Goal: Task Accomplishment & Management: Complete application form

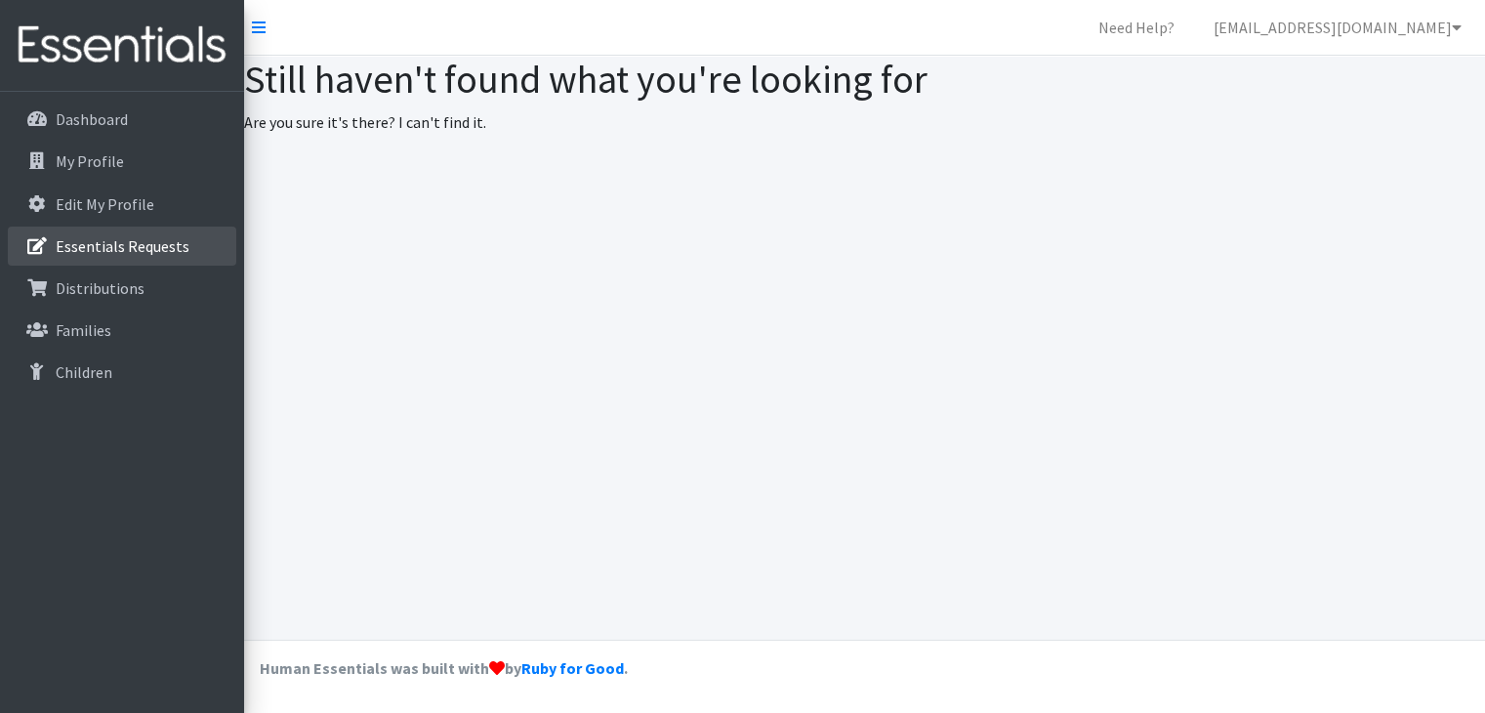
click at [103, 248] on p "Essentials Requests" at bounding box center [123, 246] width 134 height 20
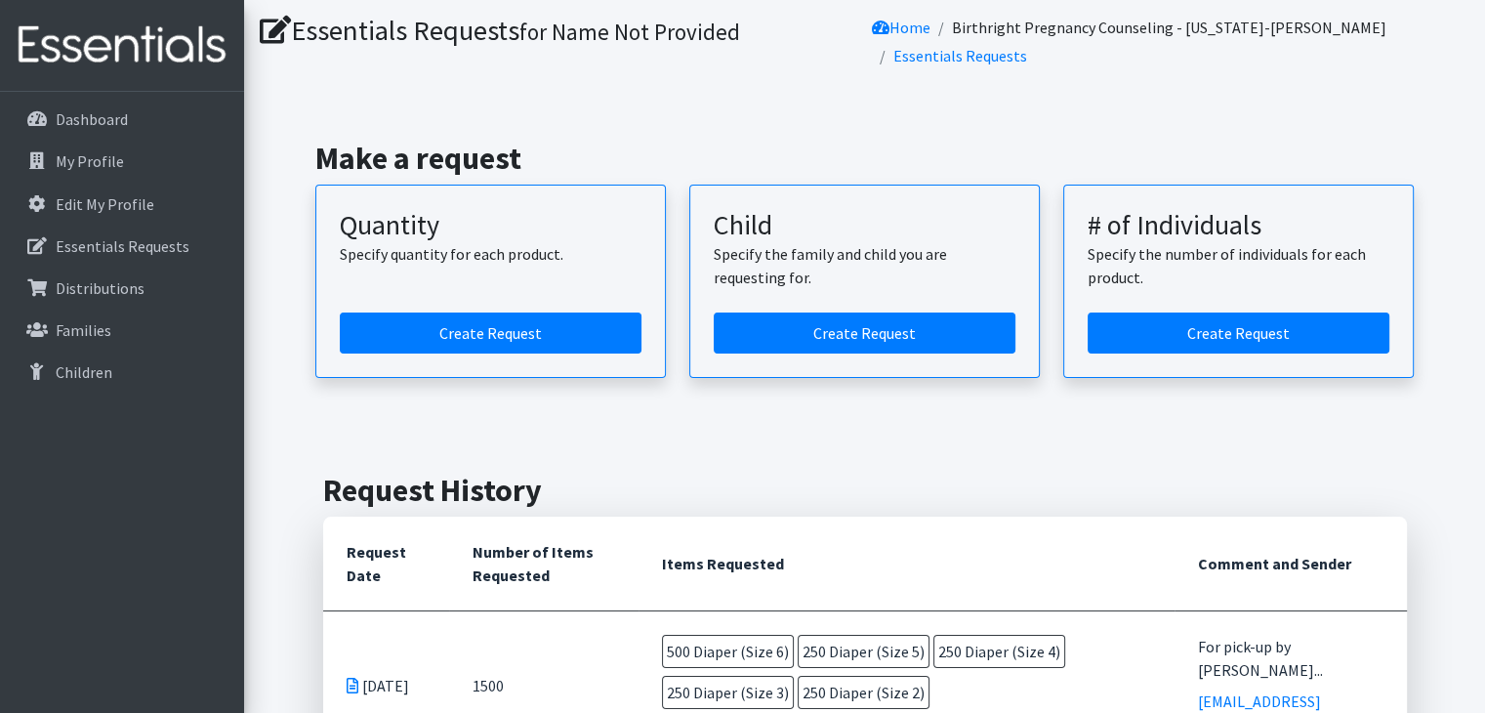
scroll to position [55, 0]
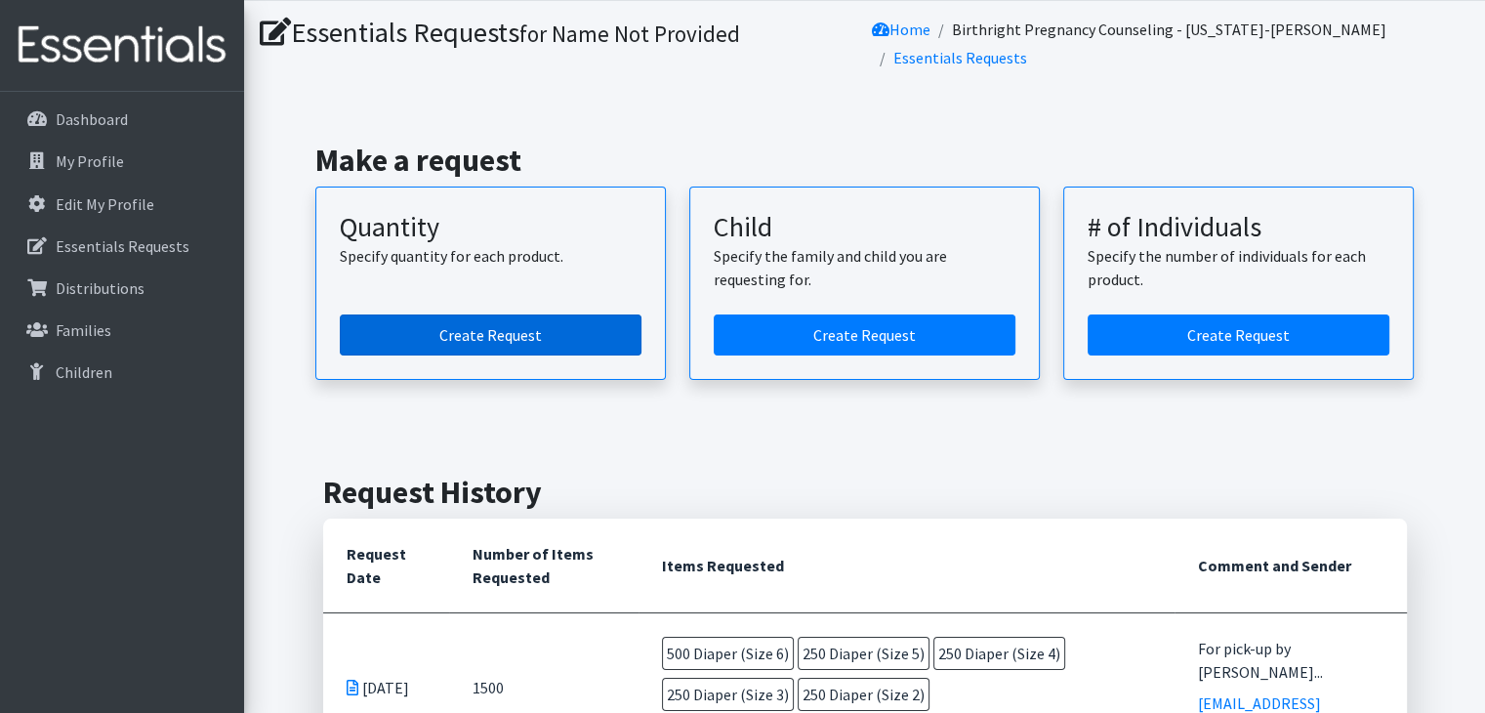
click at [480, 329] on link "Create Request" at bounding box center [491, 334] width 302 height 41
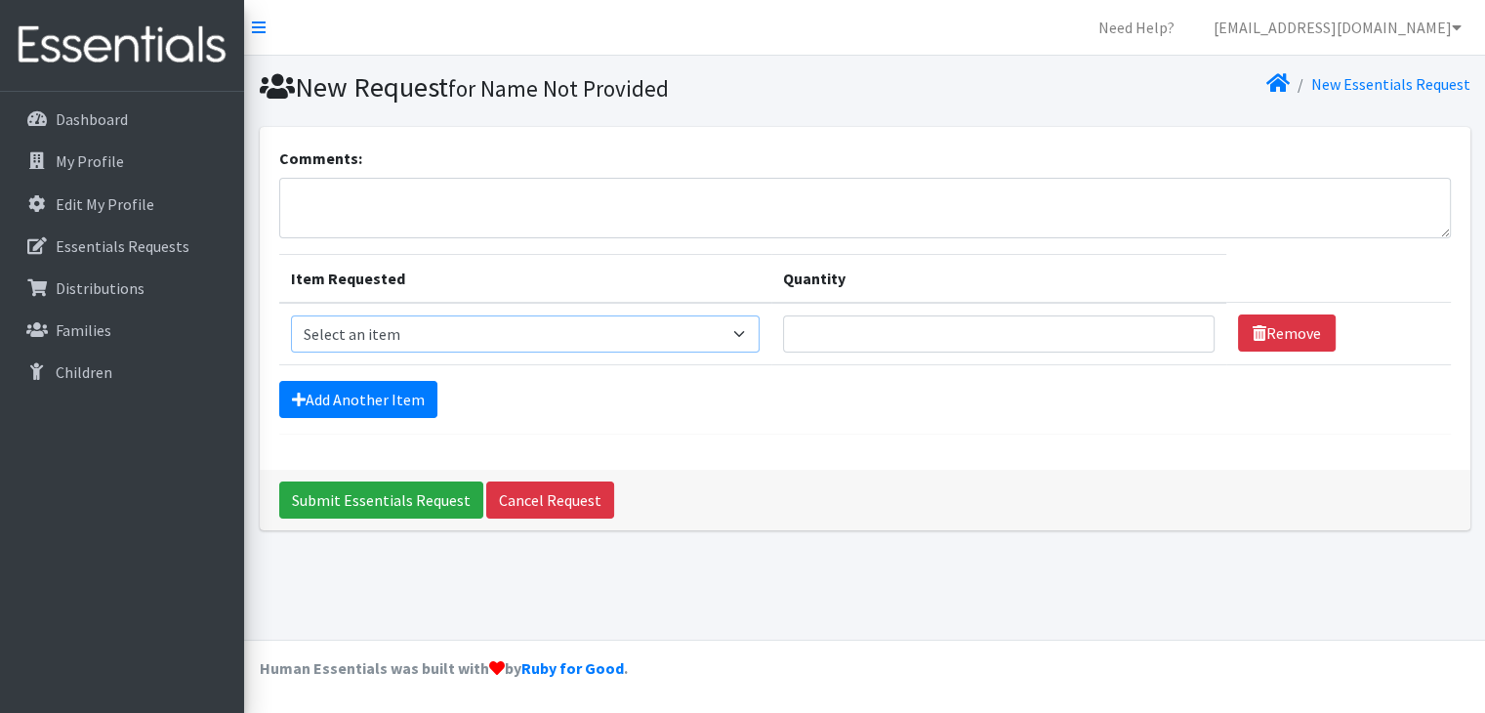
click at [742, 339] on select "Select an item Diaper (Size 2) Diaper (Size 3) Diaper (Size 4) Diaper (Size 5) …" at bounding box center [525, 333] width 469 height 37
select select "2937"
click at [291, 315] on select "Select an item Diaper (Size 2) Diaper (Size 3) Diaper (Size 4) Diaper (Size 5) …" at bounding box center [525, 333] width 469 height 37
click at [851, 326] on input "Quantity" at bounding box center [999, 333] width 432 height 37
type input "76"
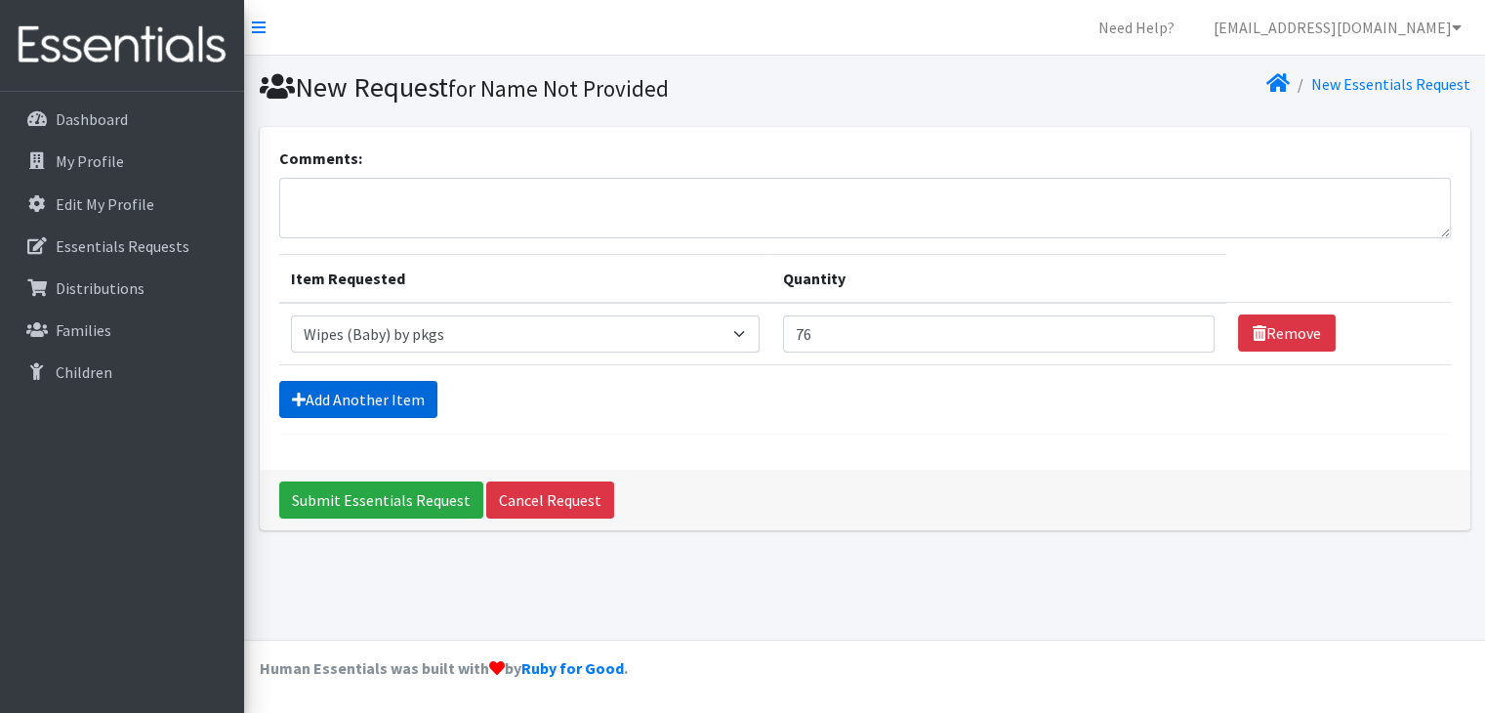
click at [353, 406] on link "Add Another Item" at bounding box center [358, 399] width 158 height 37
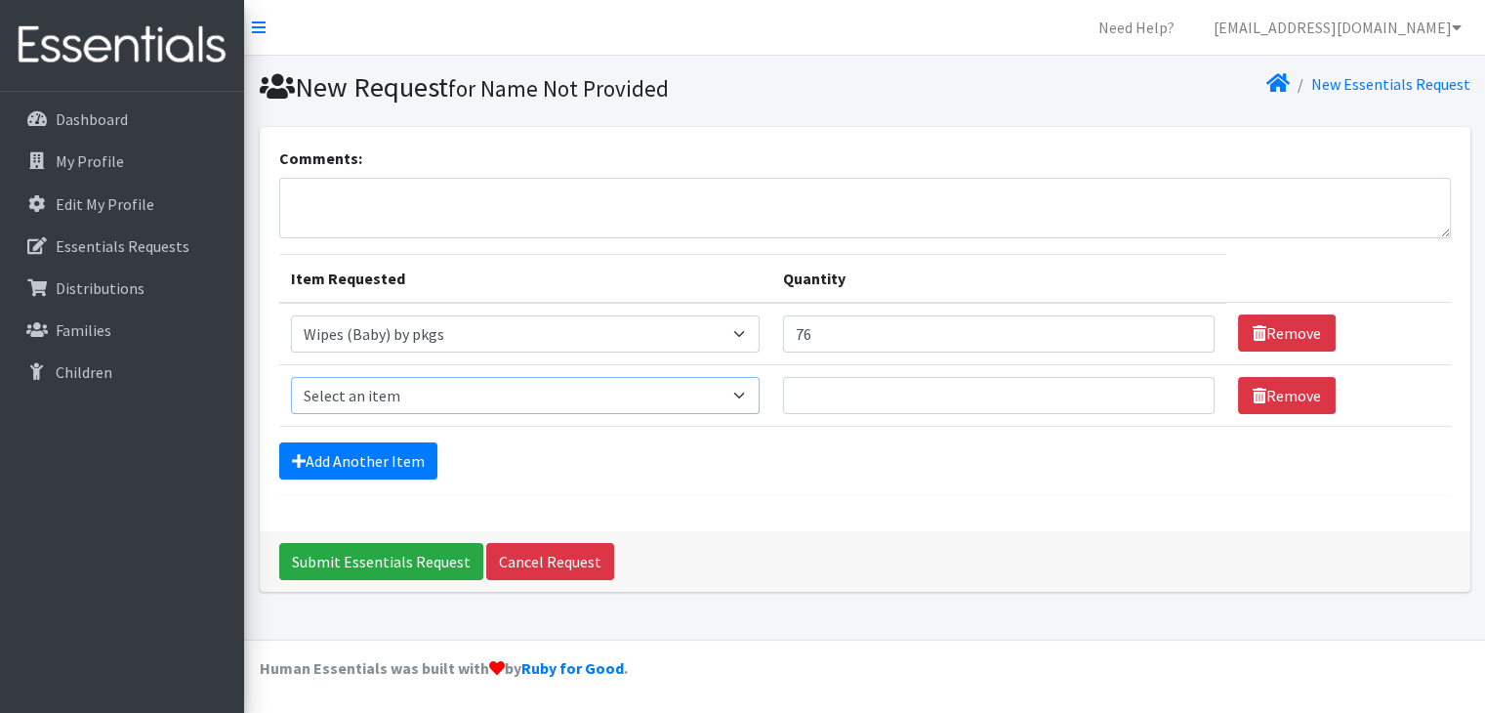
click at [739, 402] on select "Select an item Diaper (Size 2) Diaper (Size 3) Diaper (Size 4) Diaper (Size 5) …" at bounding box center [525, 395] width 469 height 37
select select "2930"
click at [291, 377] on select "Select an item Diaper (Size 2) Diaper (Size 3) Diaper (Size 4) Diaper (Size 5) …" at bounding box center [525, 395] width 469 height 37
click at [895, 395] on input "Quantity" at bounding box center [999, 395] width 432 height 37
type input "250"
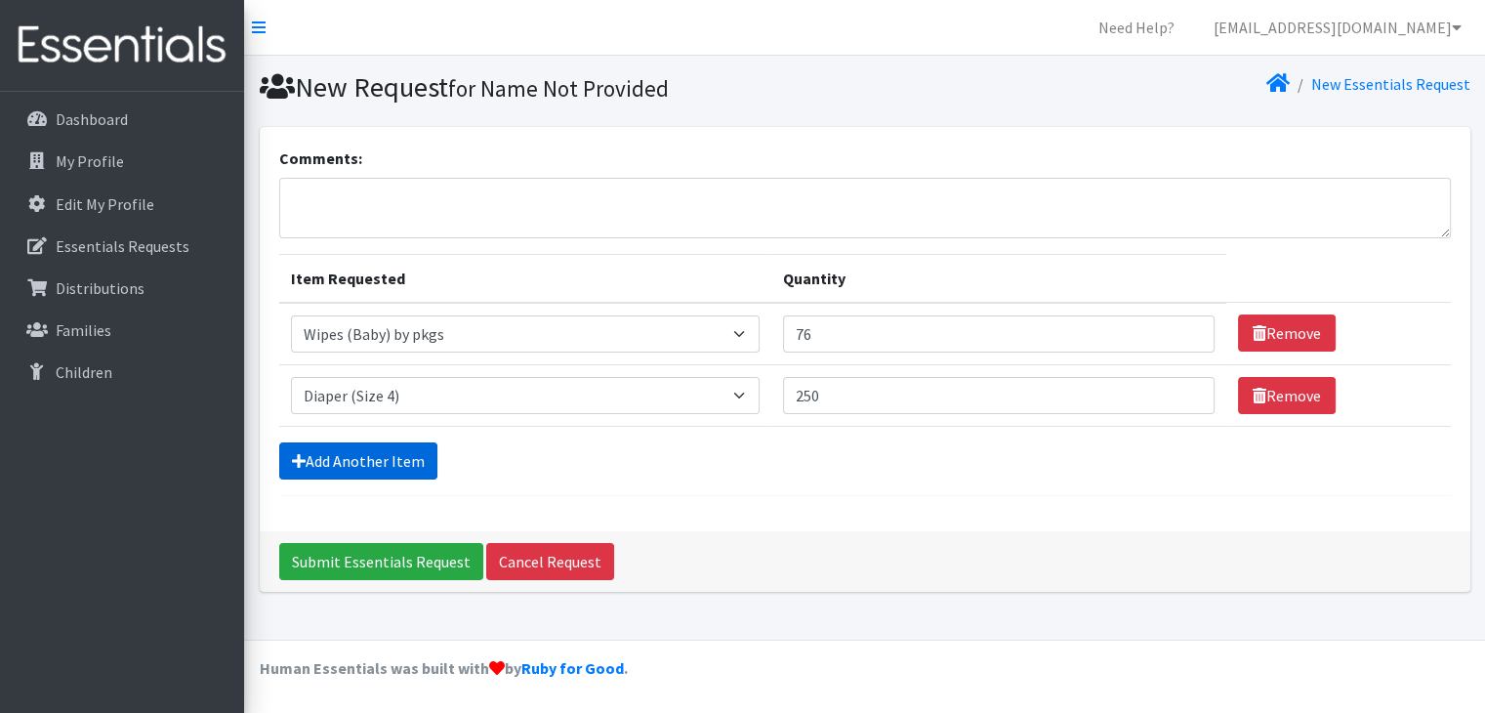
click at [344, 452] on link "Add Another Item" at bounding box center [358, 460] width 158 height 37
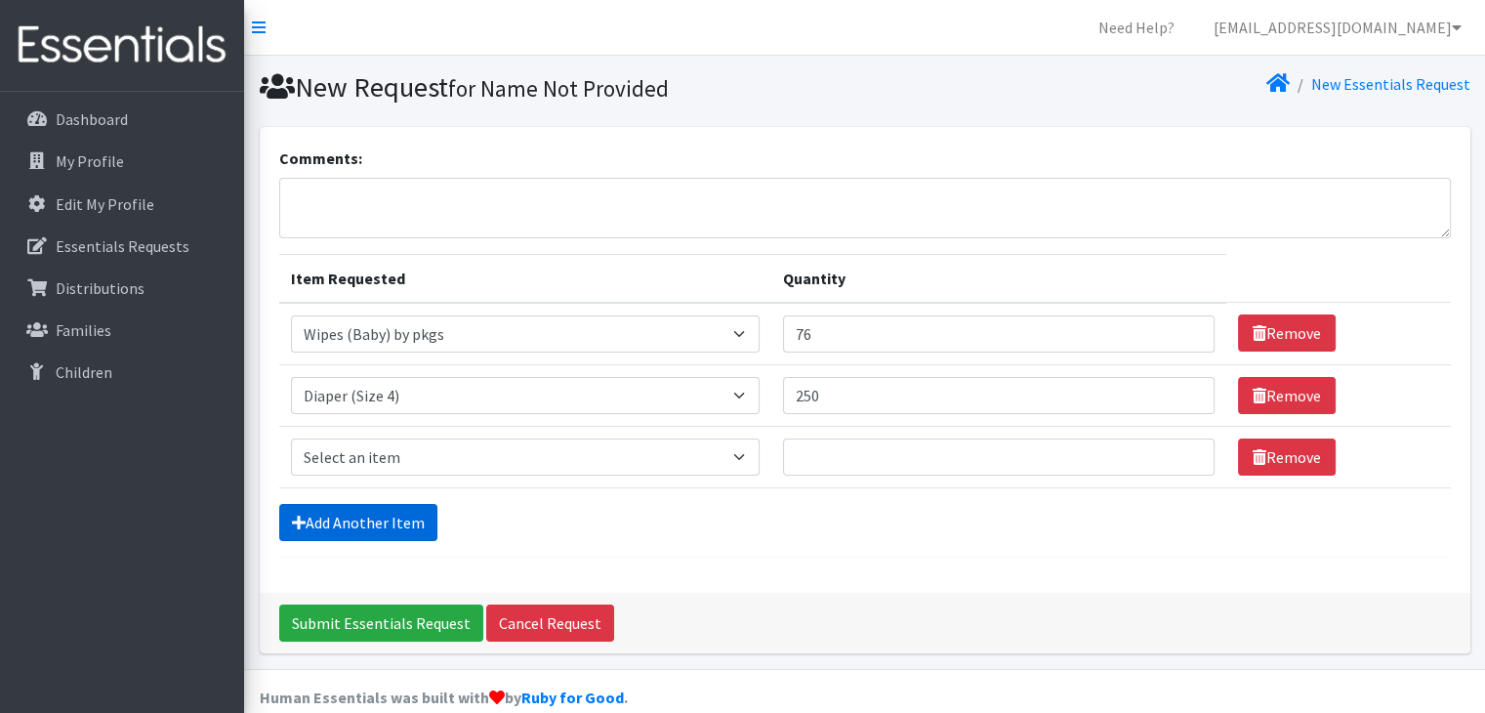
scroll to position [26, 0]
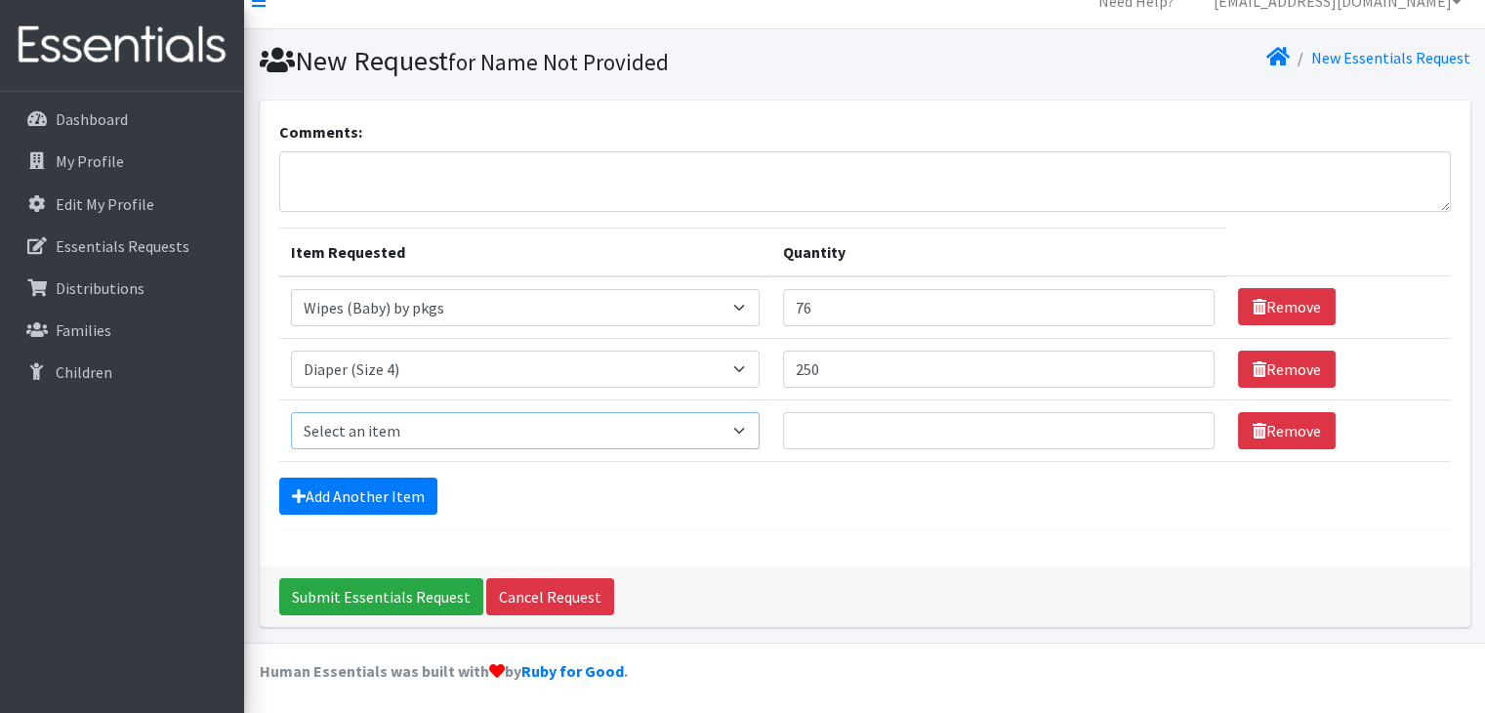
click at [751, 438] on select "Select an item Diaper (Size 2) Diaper (Size 3) Diaper (Size 4) Diaper (Size 5) …" at bounding box center [525, 430] width 469 height 37
click at [996, 120] on div "Comments:" at bounding box center [865, 166] width 1172 height 92
click at [746, 435] on select "Select an item Diaper (Size 2) Diaper (Size 3) Diaper (Size 4) Diaper (Size 5) …" at bounding box center [525, 430] width 469 height 37
click at [981, 142] on div "Comments:" at bounding box center [865, 166] width 1172 height 92
click at [740, 419] on select "Select an item Diaper (Size 2) Diaper (Size 3) Diaper (Size 4) Diaper (Size 5) …" at bounding box center [525, 430] width 469 height 37
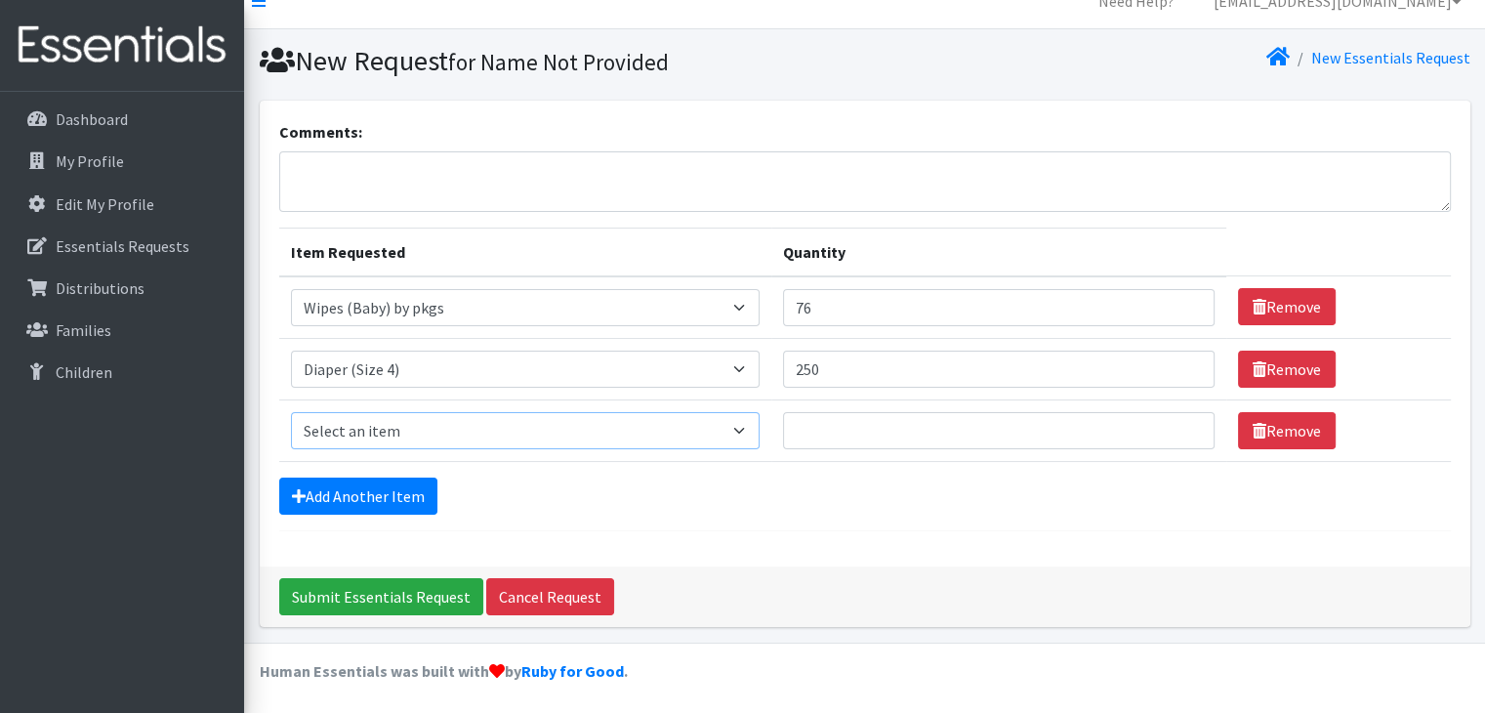
select select "2961"
click at [291, 412] on select "Select an item Diaper (Size 2) Diaper (Size 3) Diaper (Size 4) Diaper (Size 5) …" at bounding box center [525, 430] width 469 height 37
click at [814, 431] on input "Quantity" at bounding box center [999, 430] width 432 height 37
type input "500"
click at [362, 489] on link "Add Another Item" at bounding box center [358, 496] width 158 height 37
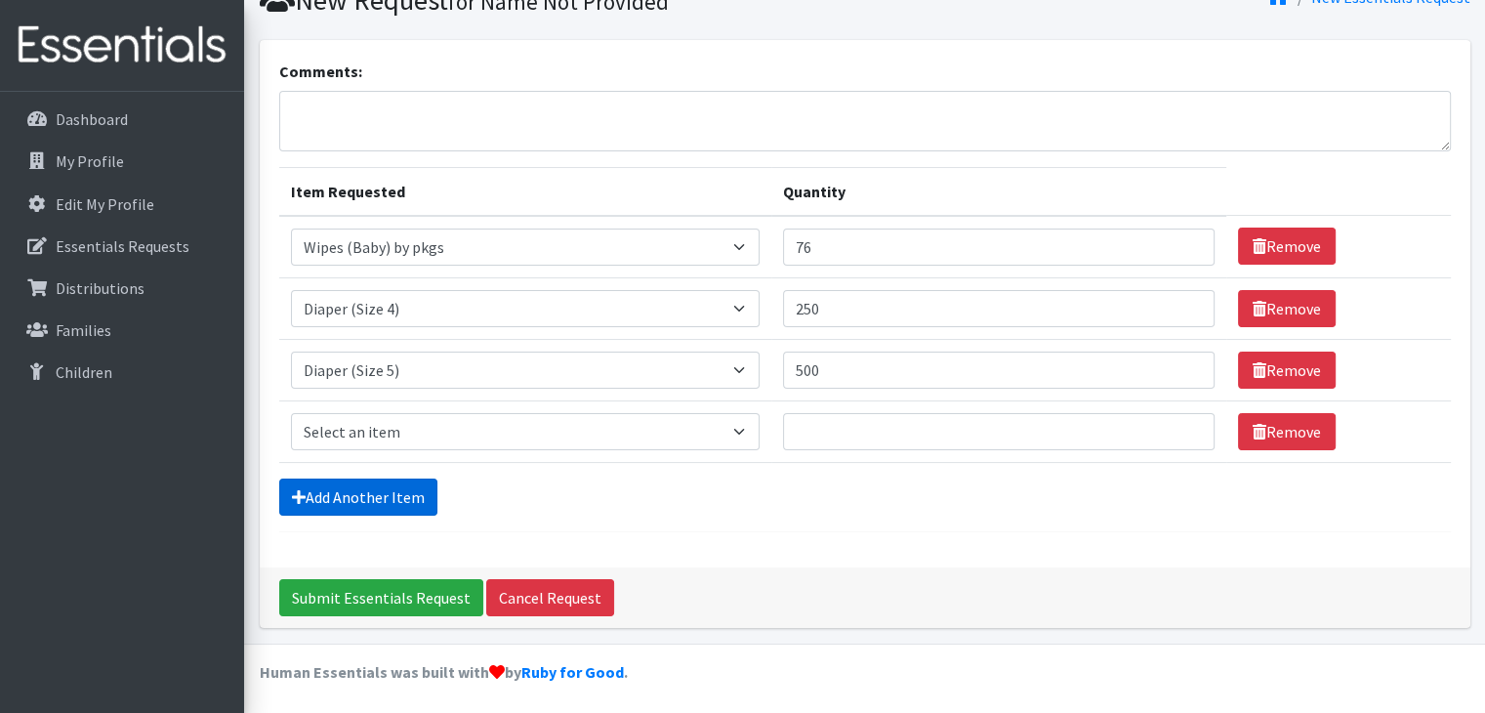
scroll to position [88, 0]
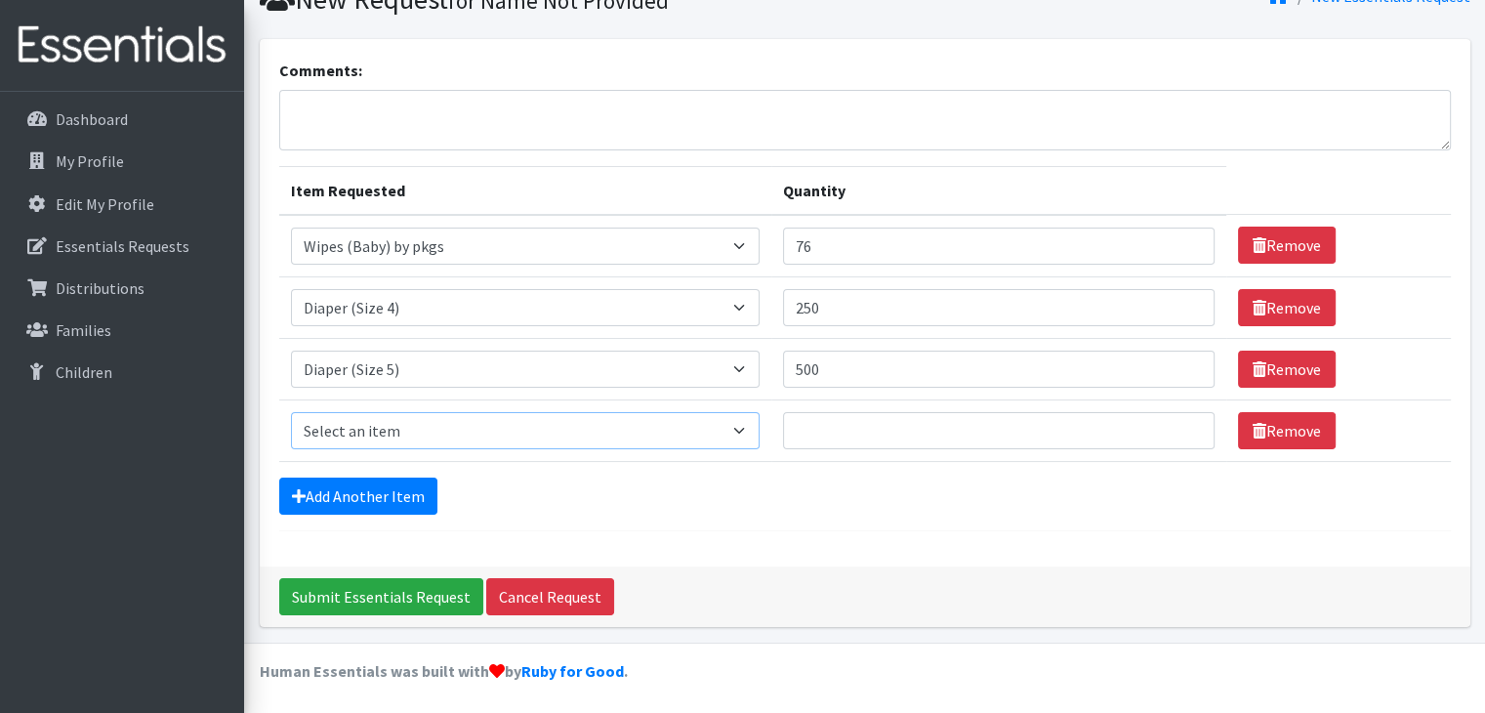
click at [748, 430] on select "Select an item Diaper (Size 2) Diaper (Size 3) Diaper (Size 4) Diaper (Size 5) …" at bounding box center [525, 430] width 469 height 37
select select "2950"
click at [291, 412] on select "Select an item Diaper (Size 2) Diaper (Size 3) Diaper (Size 4) Diaper (Size 5) …" at bounding box center [525, 430] width 469 height 37
click at [794, 419] on input "Quantity" at bounding box center [999, 430] width 432 height 37
type input "500"
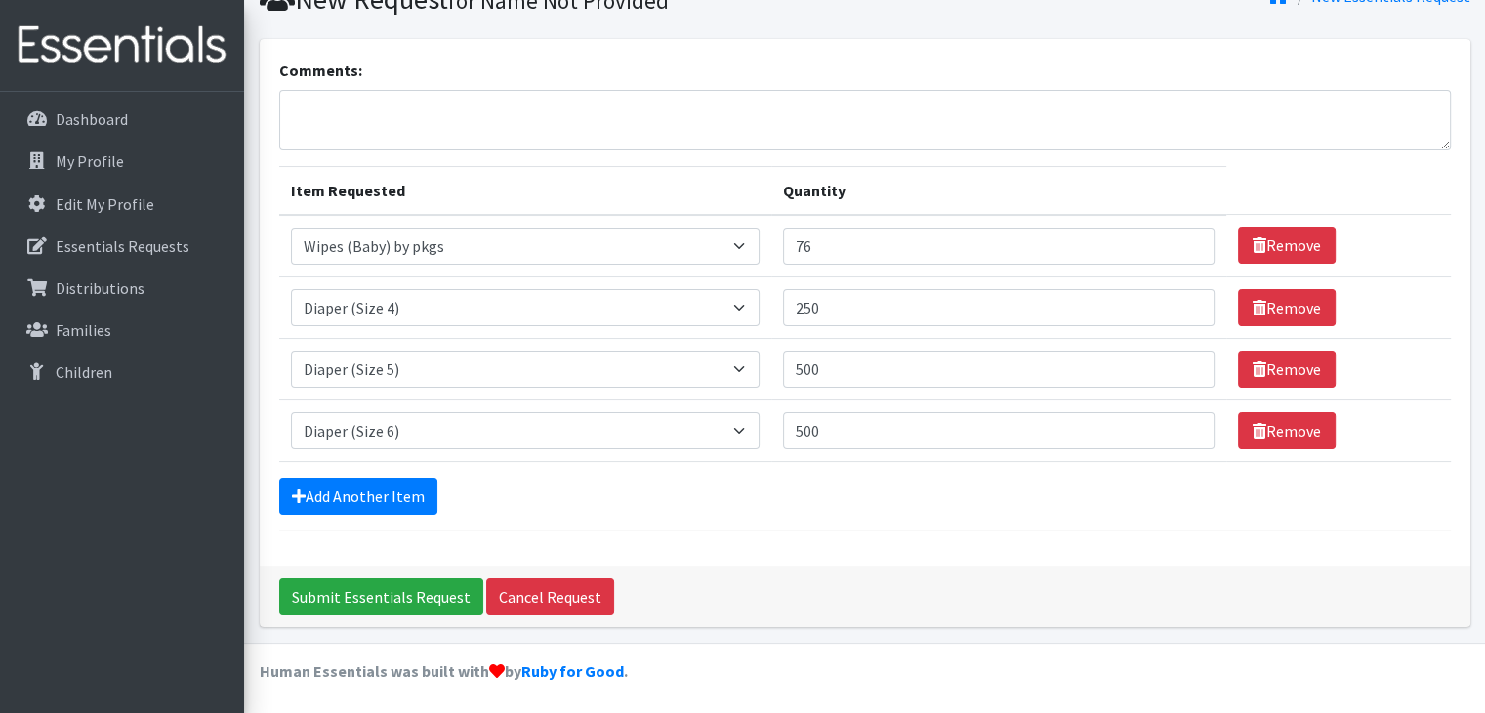
click at [734, 504] on div "Add Another Item" at bounding box center [865, 496] width 1172 height 37
click at [413, 497] on link "Add Another Item" at bounding box center [358, 496] width 158 height 37
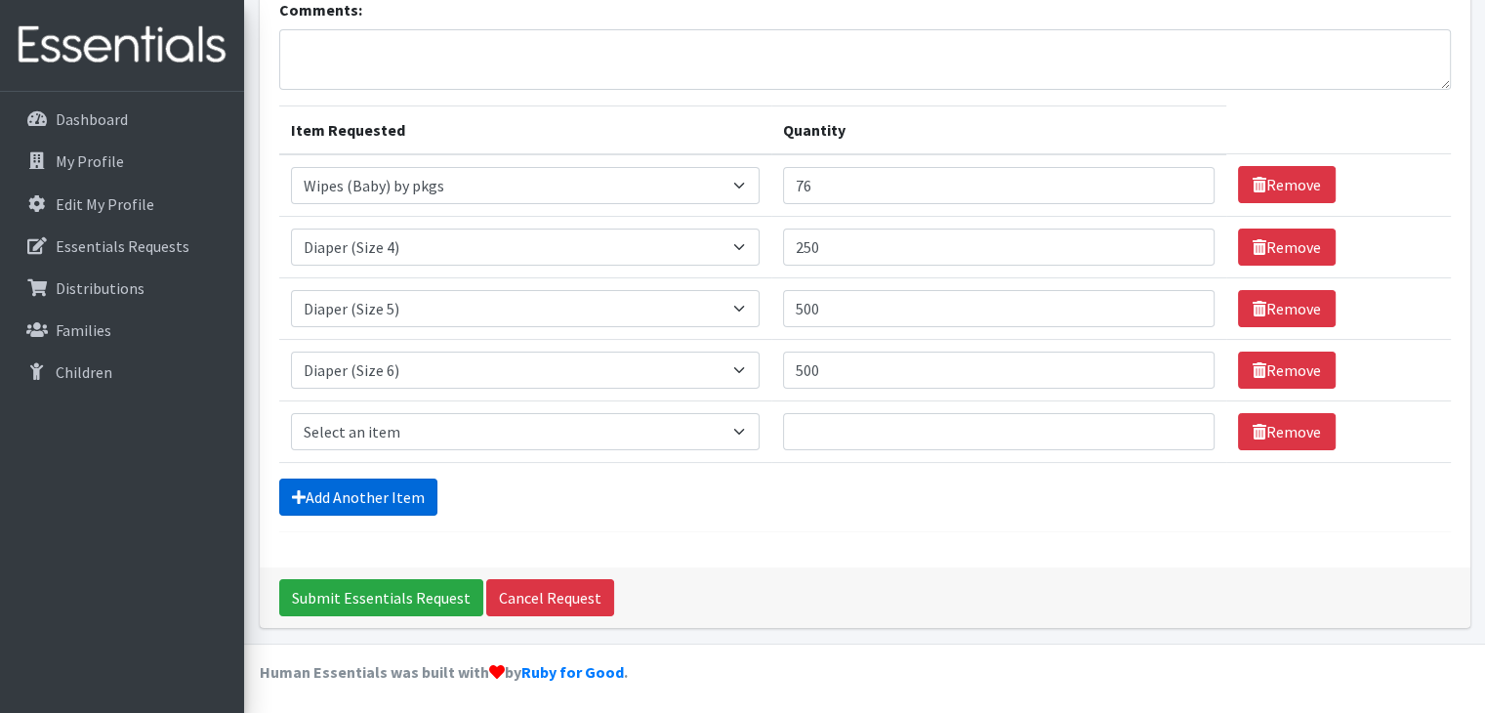
scroll to position [148, 0]
click at [751, 427] on select "Select an item Diaper (Size 2) Diaper (Size 3) Diaper (Size 4) Diaper (Size 5) …" at bounding box center [525, 431] width 469 height 37
select select "2955"
click at [291, 413] on select "Select an item Diaper (Size 2) Diaper (Size 3) Diaper (Size 4) Diaper (Size 5) …" at bounding box center [525, 431] width 469 height 37
click at [827, 441] on input "Quantity" at bounding box center [999, 431] width 432 height 37
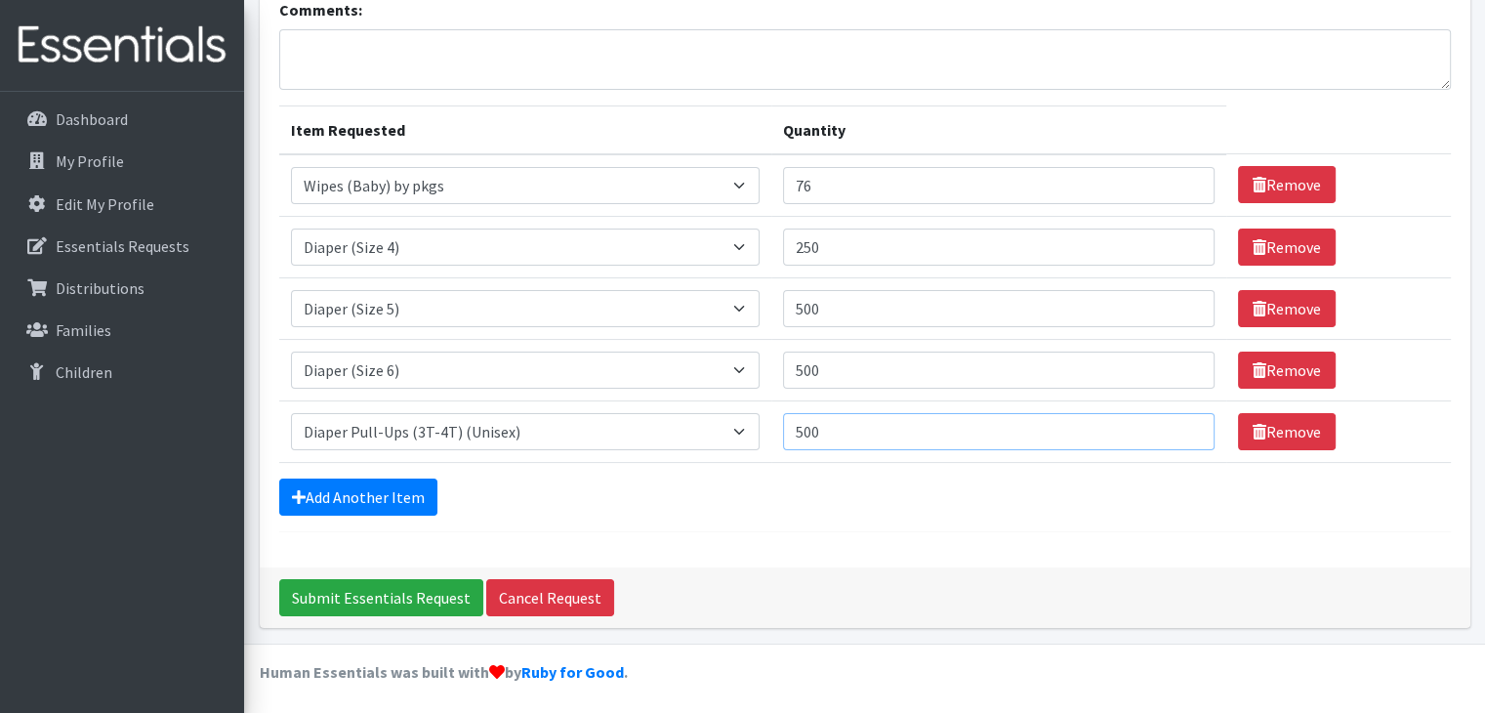
type input "500"
click at [925, 569] on div "Submit Essentials Request Cancel Request" at bounding box center [865, 597] width 1211 height 61
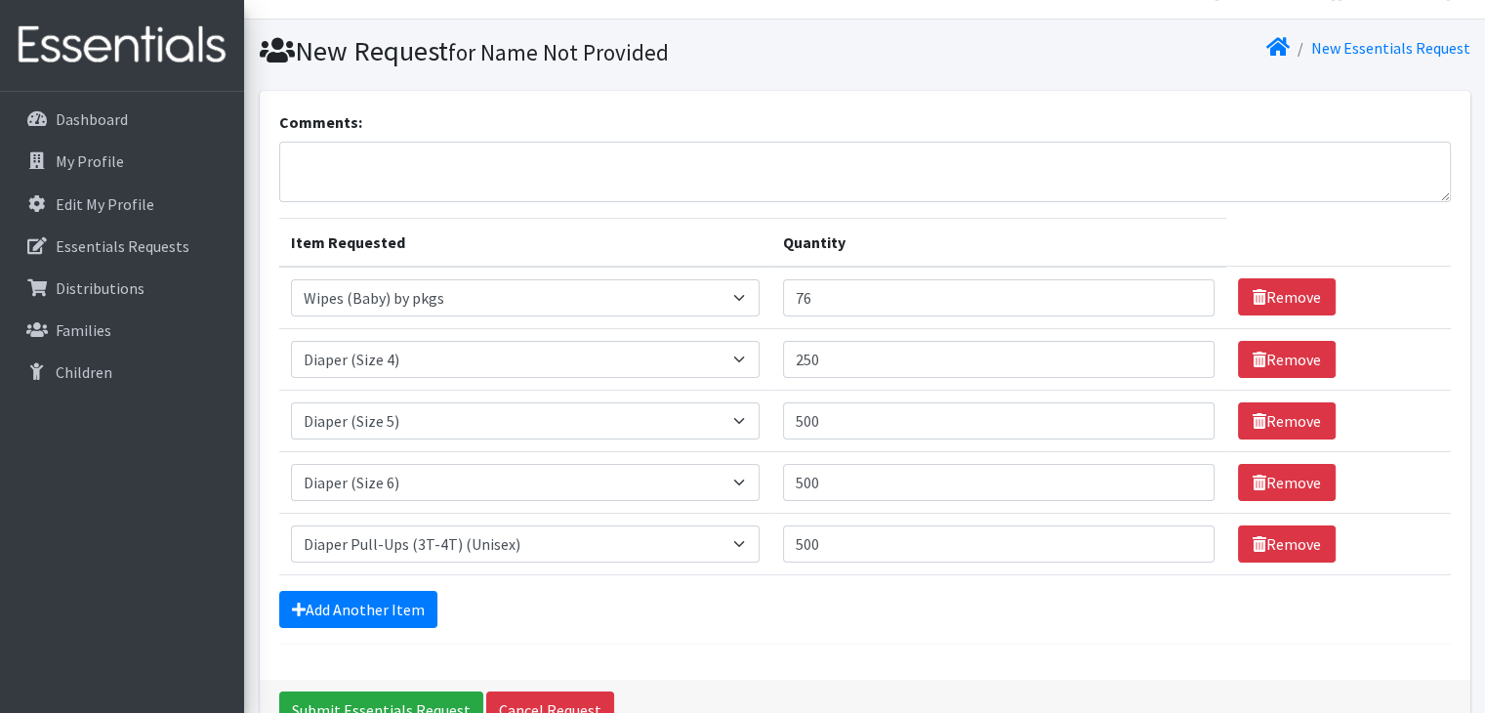
scroll to position [32, 0]
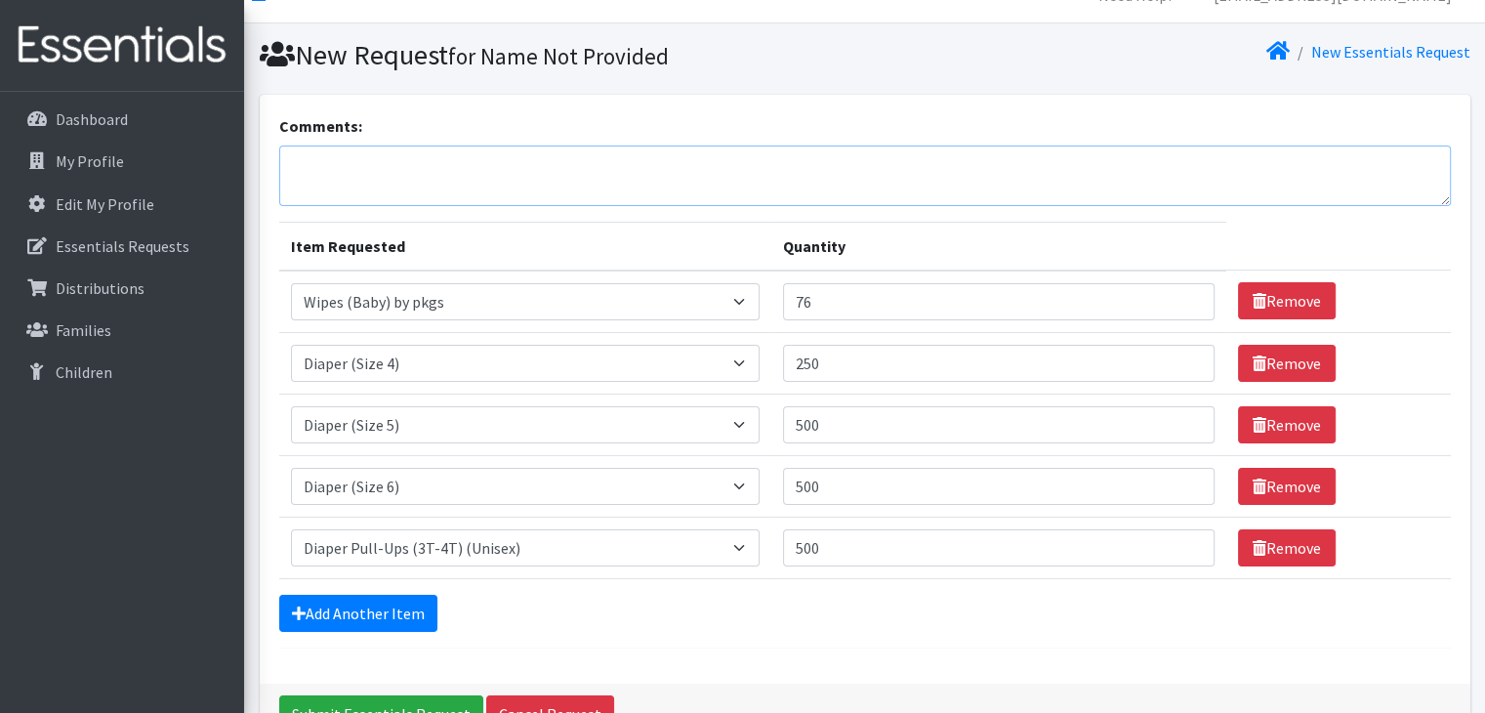
click at [297, 158] on textarea "Comments:" at bounding box center [865, 176] width 1172 height 61
type textarea "w"
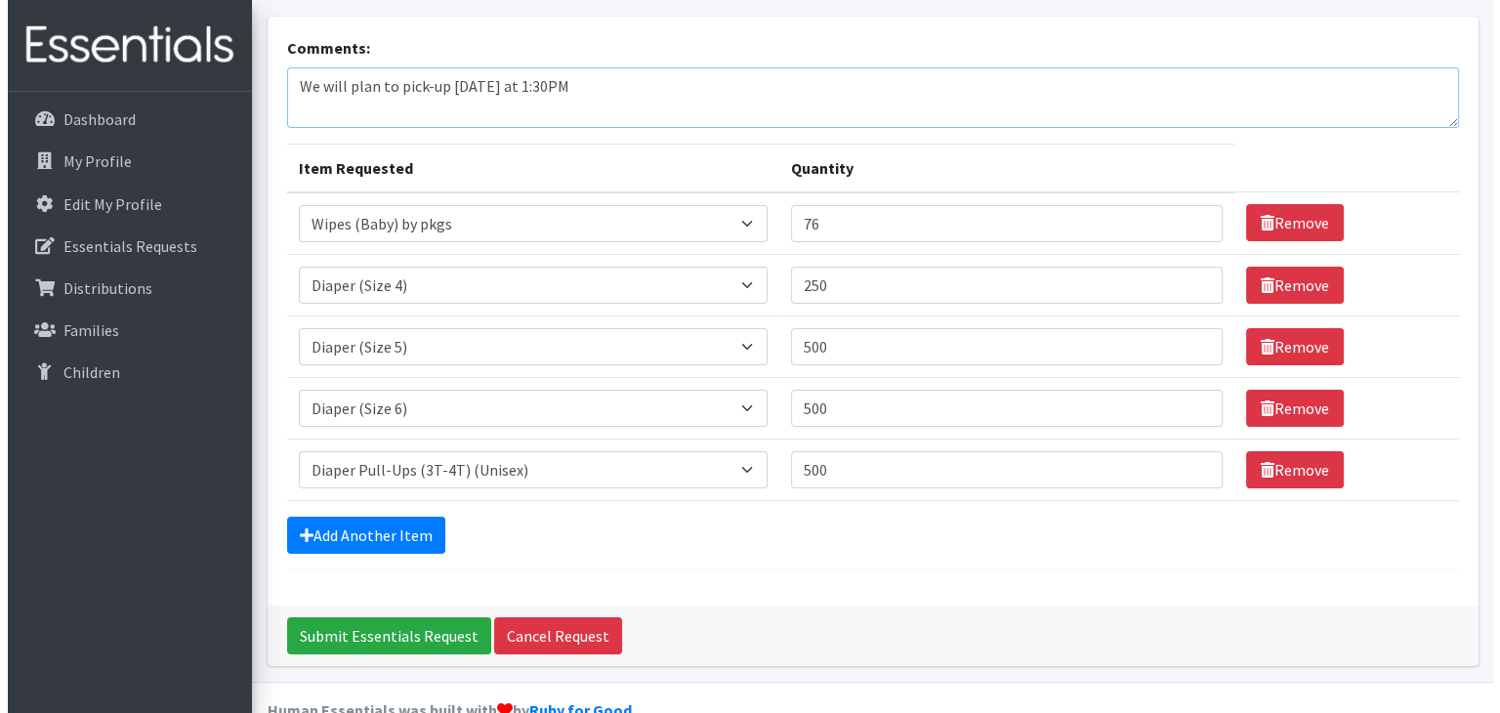
scroll to position [148, 0]
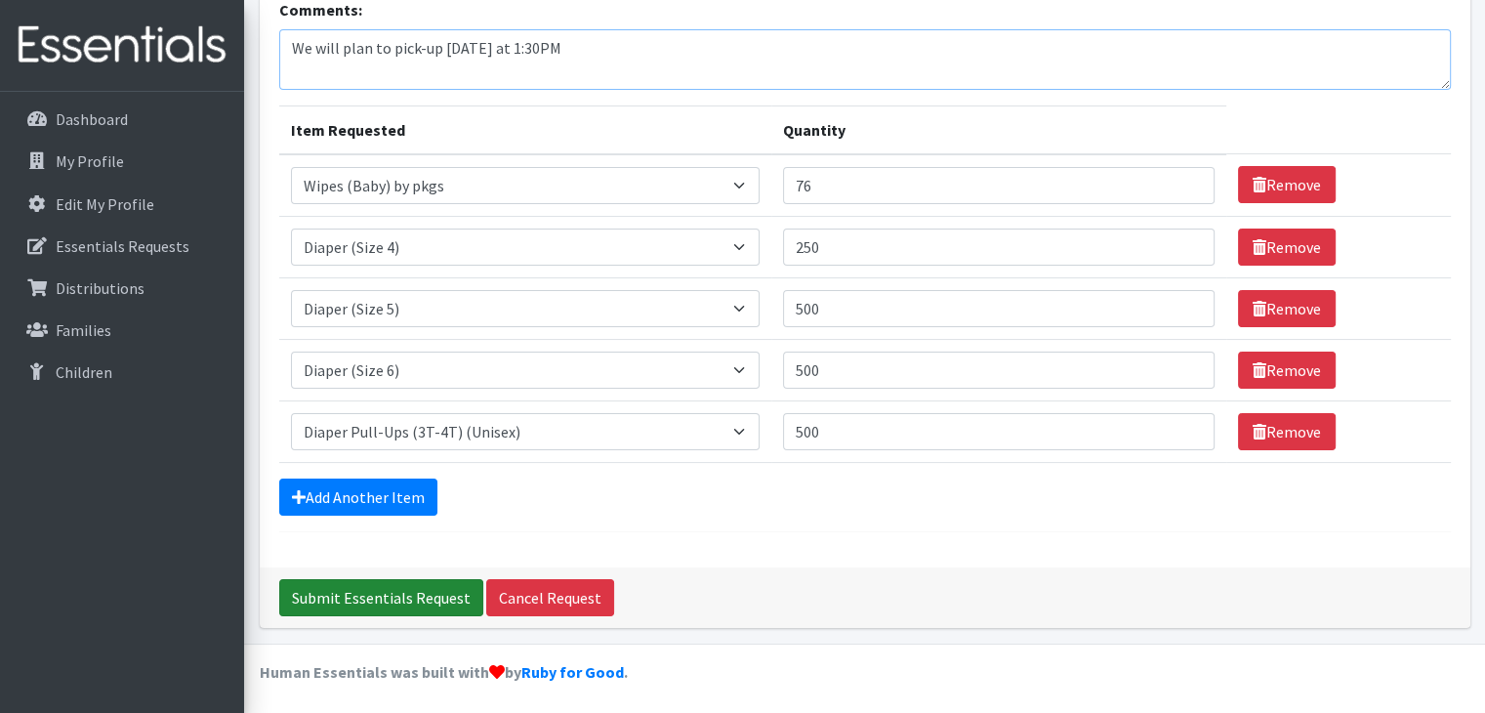
type textarea "We will plan to pick-up Thursday at 1:30PM"
click at [410, 598] on input "Submit Essentials Request" at bounding box center [381, 597] width 204 height 37
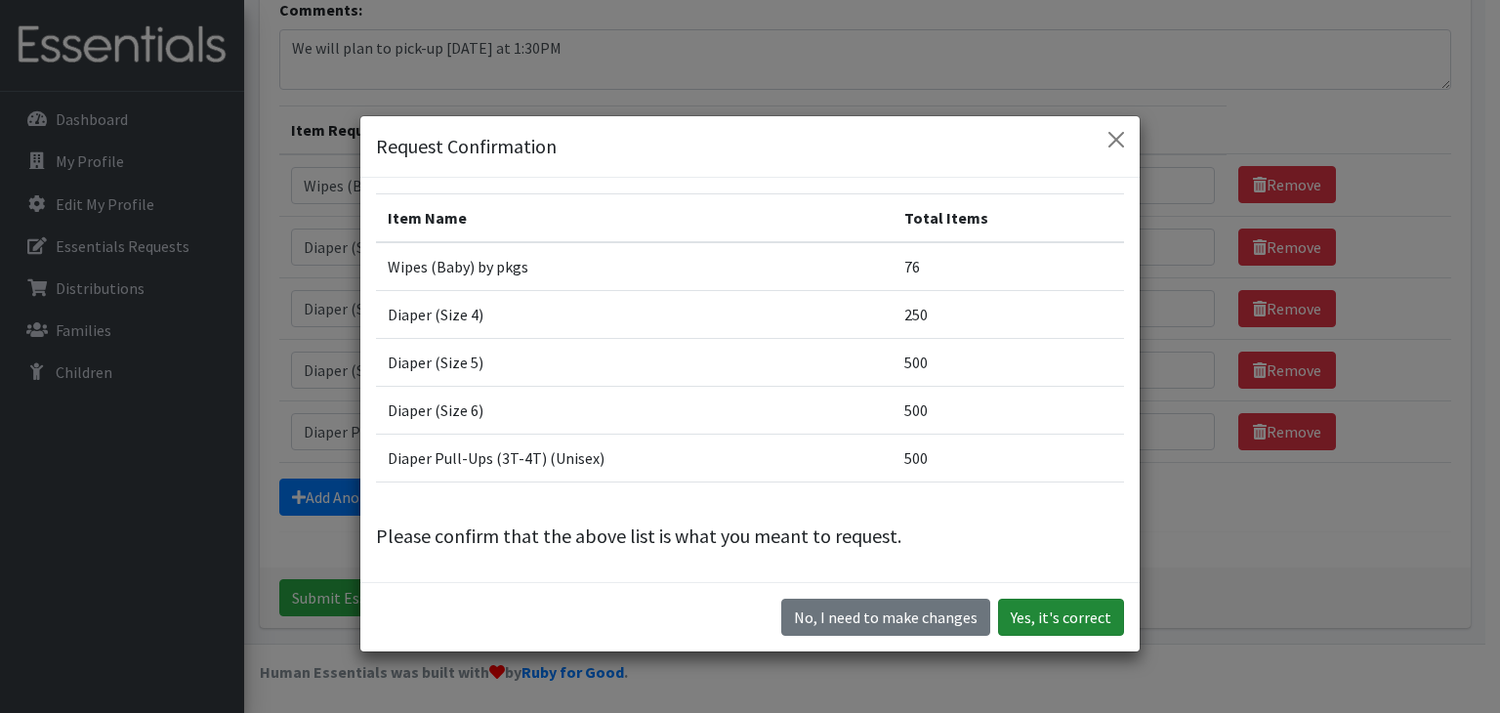
click at [1058, 621] on button "Yes, it's correct" at bounding box center [1061, 617] width 126 height 37
